Goal: Information Seeking & Learning: Understand process/instructions

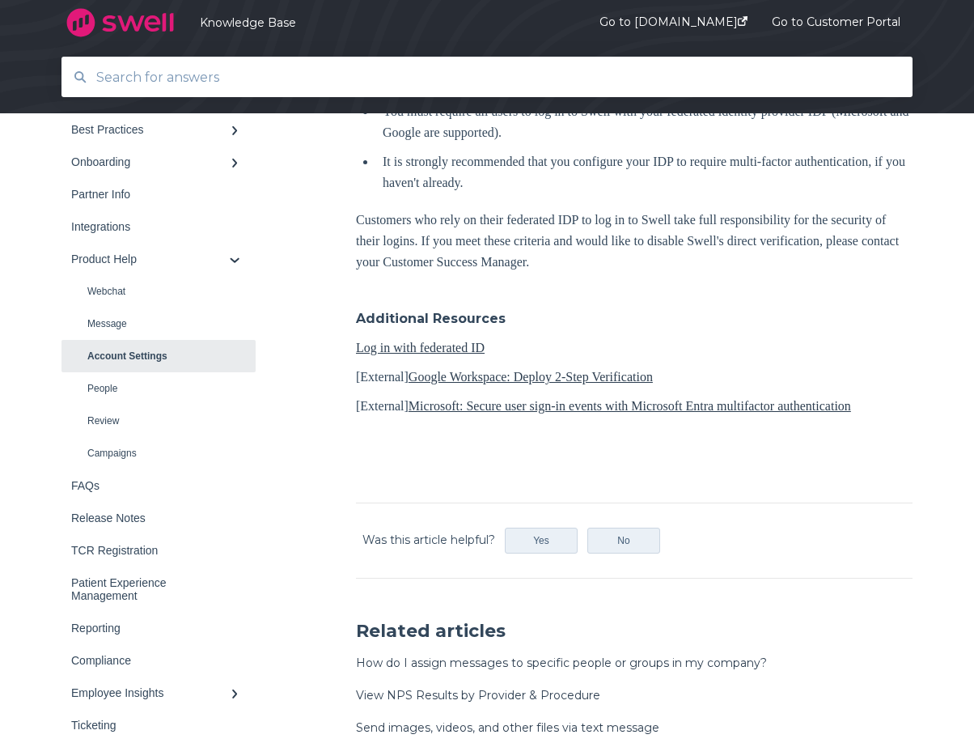
scroll to position [485, 0]
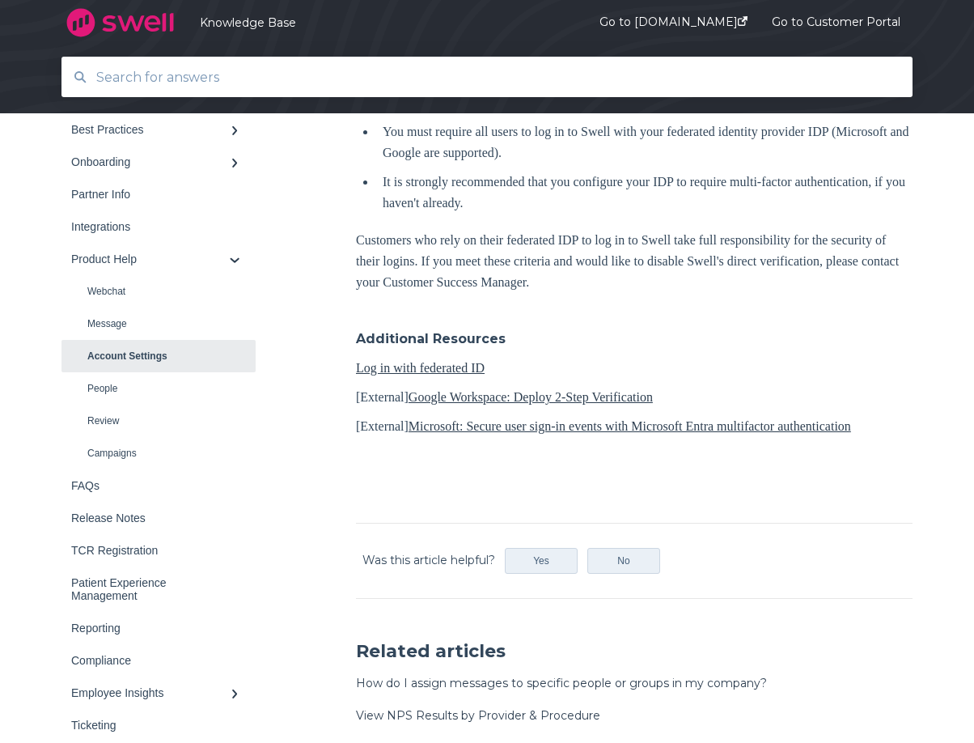
click at [368, 365] on link "Log in with federated ID" at bounding box center [420, 368] width 129 height 14
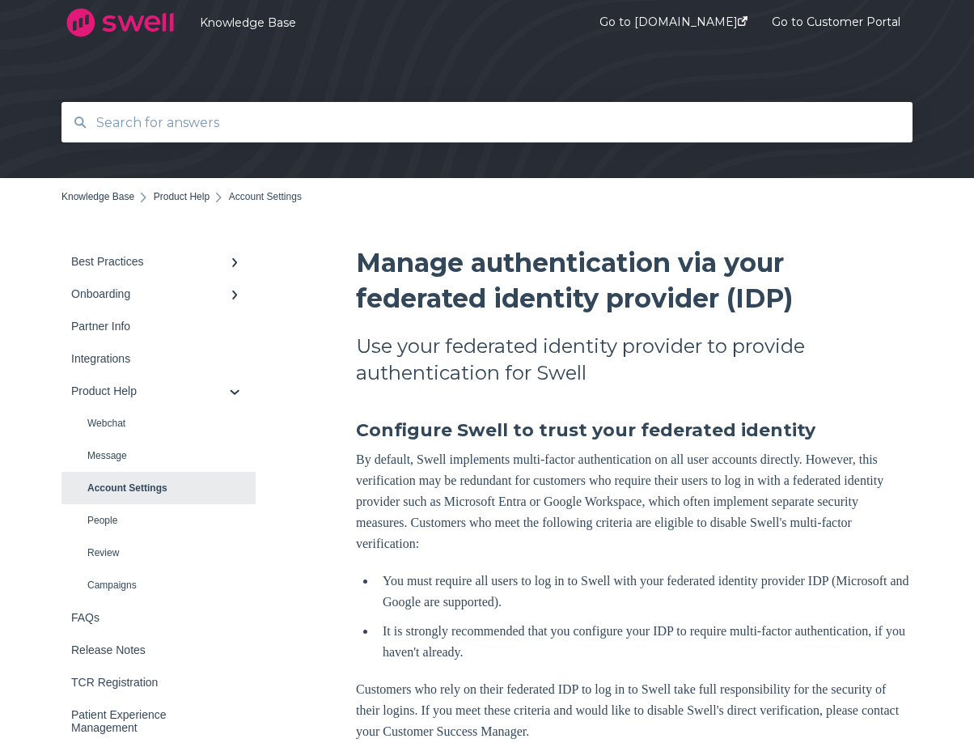
scroll to position [0, 0]
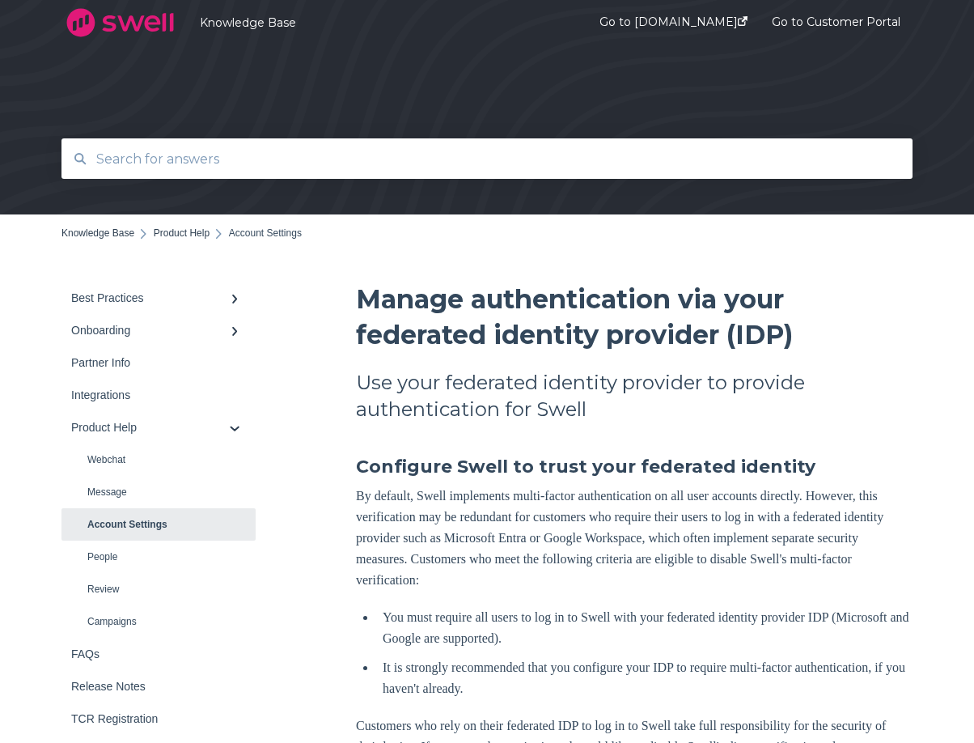
click at [159, 166] on input "text" at bounding box center [488, 159] width 802 height 35
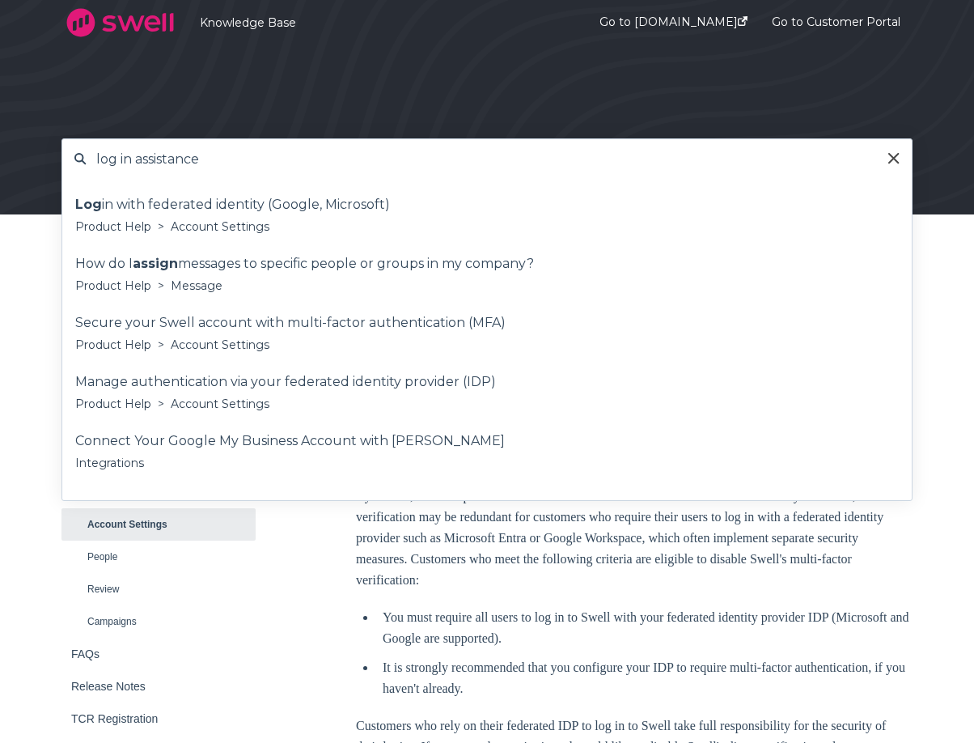
type input "log in assistance"
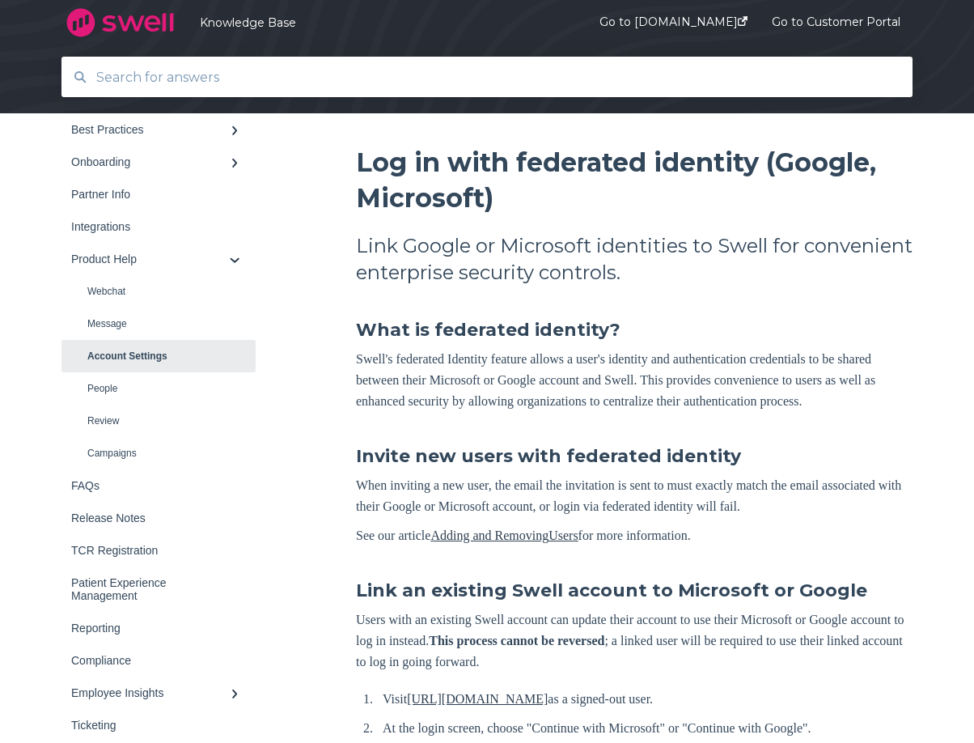
scroll to position [162, 0]
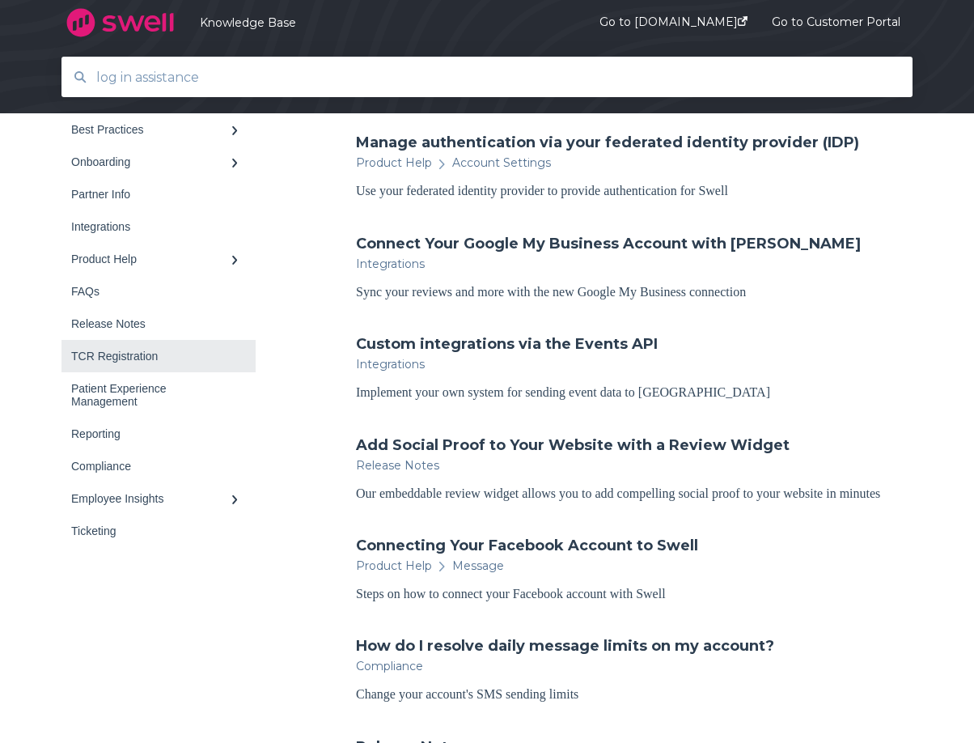
scroll to position [861, 0]
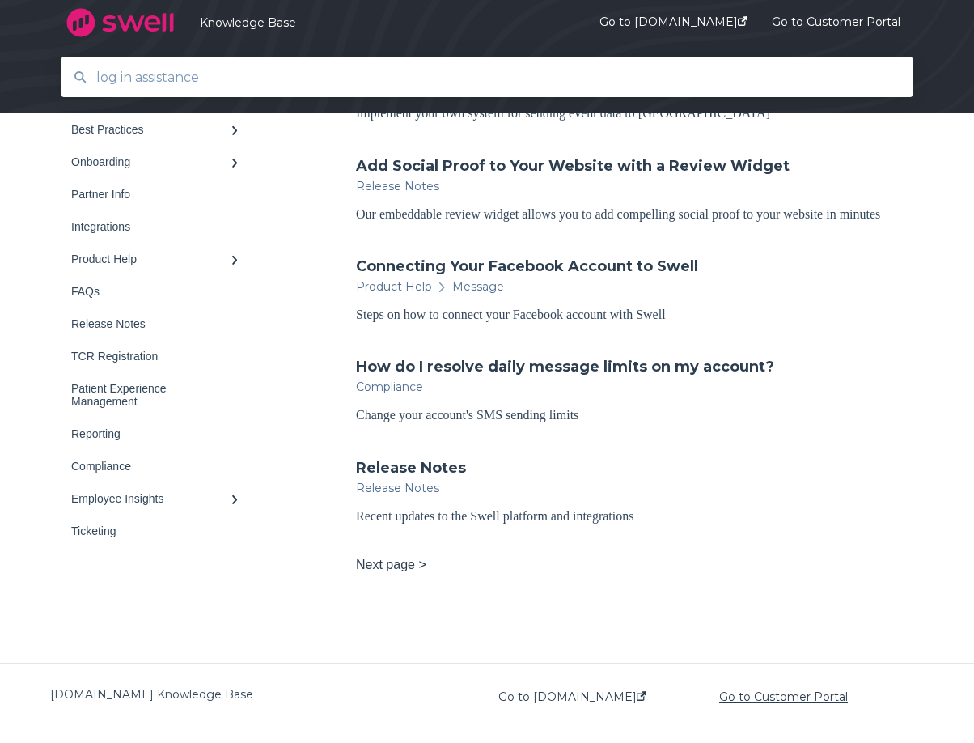
click at [777, 695] on link "Go to Customer Portal" at bounding box center [783, 696] width 129 height 13
